Goal: Transaction & Acquisition: Purchase product/service

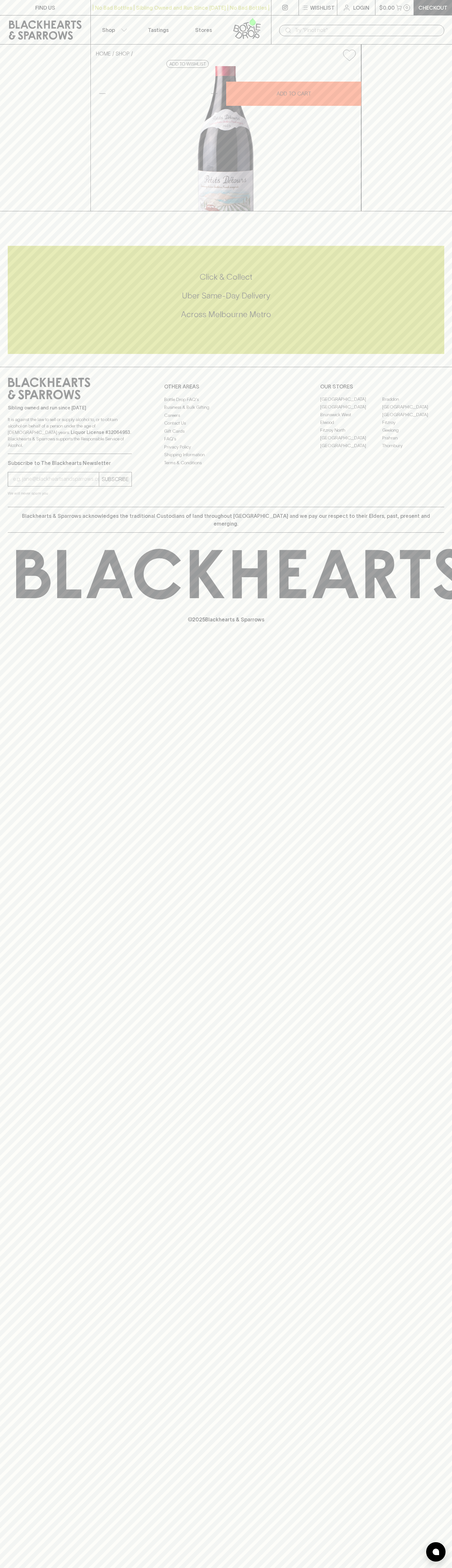
click at [429, 26] on input "text" at bounding box center [366, 30] width 144 height 10
click at [434, 211] on div "HOME SHOP Petit Detours Gamay 2022 $26.00 Add to wishlist 10% discount when pur…" at bounding box center [226, 128] width 452 height 167
click at [195, 1567] on html "FIND US | No Bad Bottles | Sibling Owned and Run Since 2006 | No Bad Bottles | …" at bounding box center [226, 784] width 452 height 1568
click at [19, 301] on h5 "Uber Same-Day Delivery" at bounding box center [226, 295] width 436 height 10
